Goal: Check status: Check status

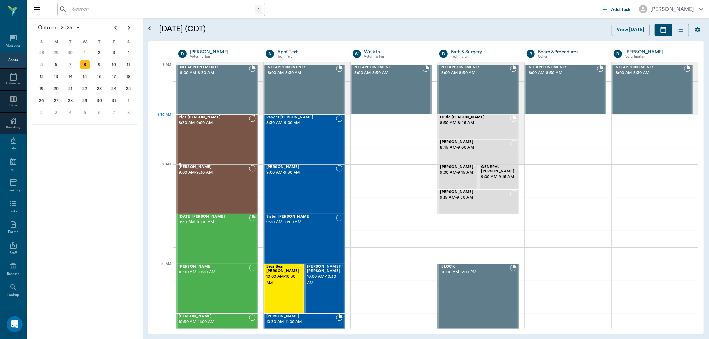
click at [221, 125] on span "8:30 AM - 9:00 AM" at bounding box center [214, 123] width 70 height 7
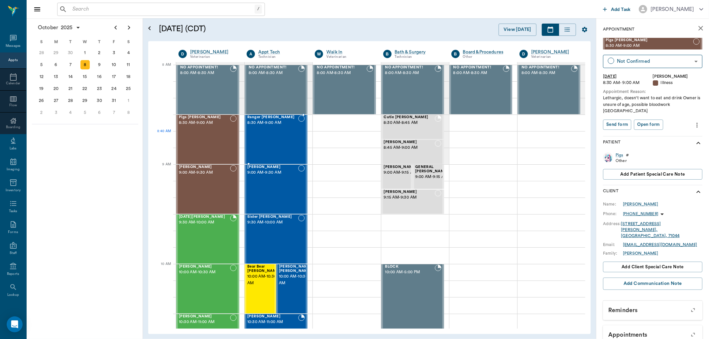
click at [271, 134] on div "Ranger [PERSON_NAME] 8:30 AM - 9:00 AM" at bounding box center [272, 139] width 51 height 49
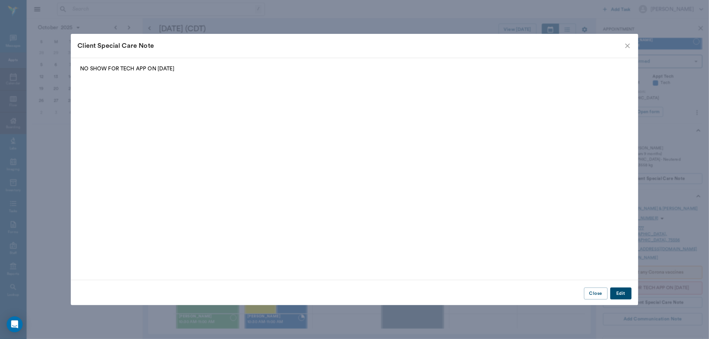
click at [626, 47] on icon "close" at bounding box center [627, 46] width 5 height 5
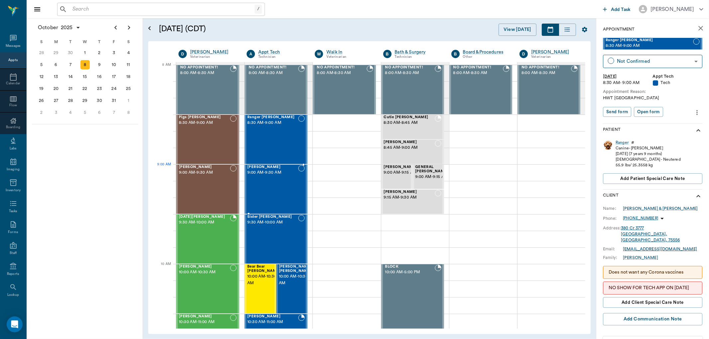
click at [264, 177] on div "[PERSON_NAME] 9:00 AM - 9:30 AM" at bounding box center [272, 189] width 51 height 49
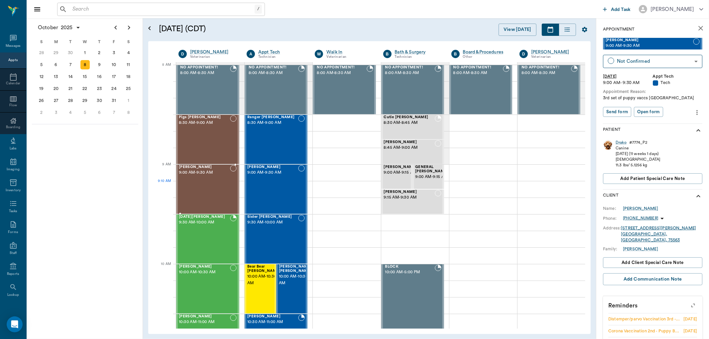
click at [208, 187] on div "[PERSON_NAME] 9:00 AM - 9:30 AM" at bounding box center [204, 189] width 51 height 49
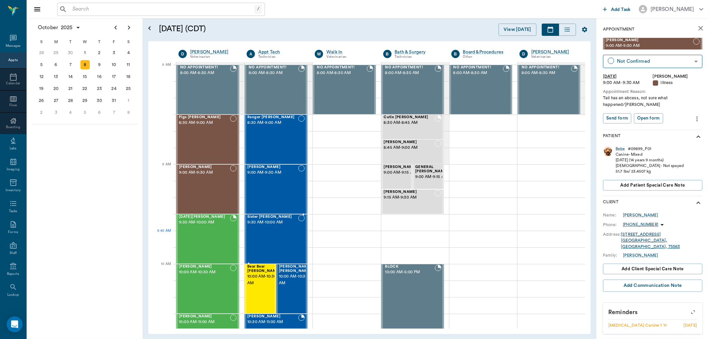
click at [289, 241] on div "Sister [PERSON_NAME] 9:30 AM - 10:00 AM" at bounding box center [272, 239] width 51 height 49
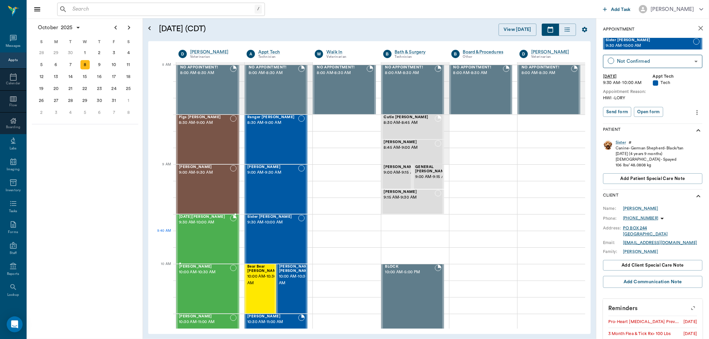
click at [208, 233] on div "[DATE] [PERSON_NAME] 9:30 AM - 10:00 AM" at bounding box center [204, 239] width 51 height 49
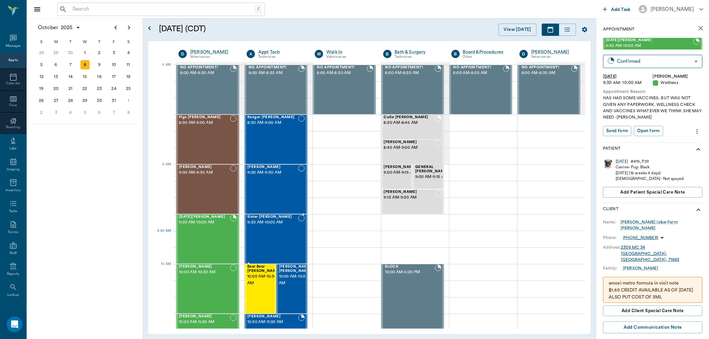
click at [256, 233] on div "Sister [PERSON_NAME] 9:30 AM - 10:00 AM" at bounding box center [272, 239] width 51 height 49
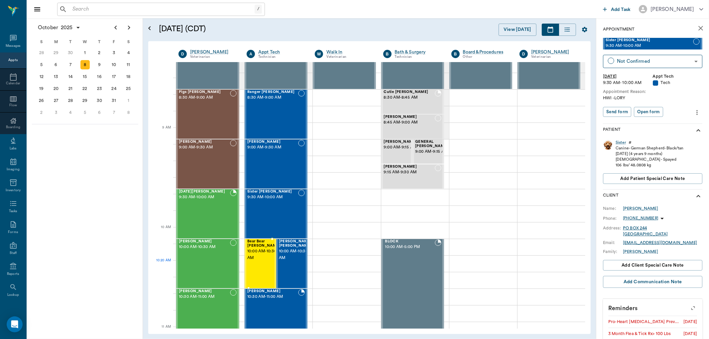
scroll to position [37, 0]
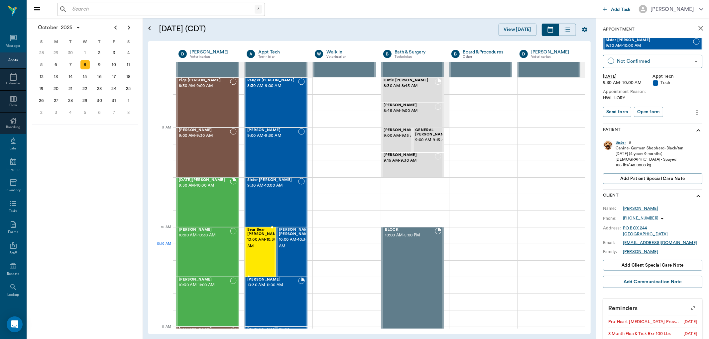
click at [253, 248] on span "10:00 AM - 10:30 AM" at bounding box center [263, 243] width 33 height 13
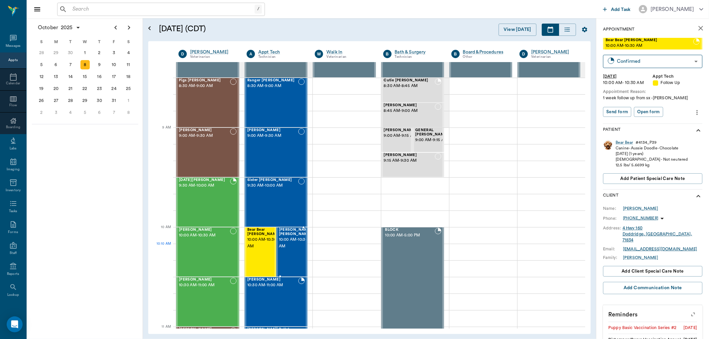
click at [294, 248] on span "10:00 AM - 10:30 AM" at bounding box center [295, 243] width 33 height 13
